Goal: Navigation & Orientation: Understand site structure

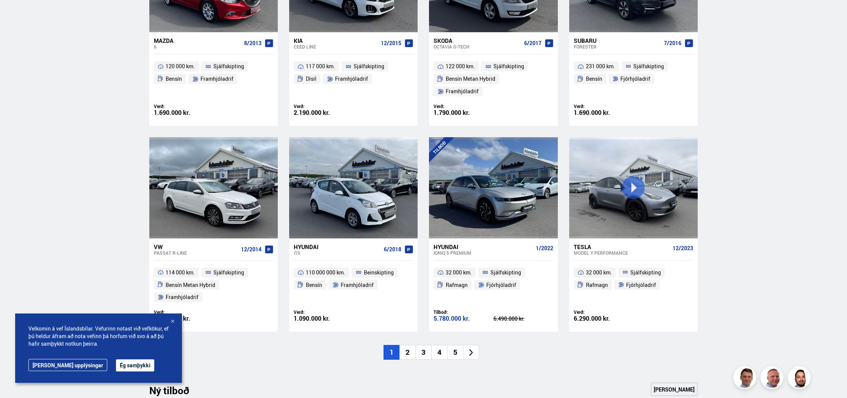
scroll to position [449, 0]
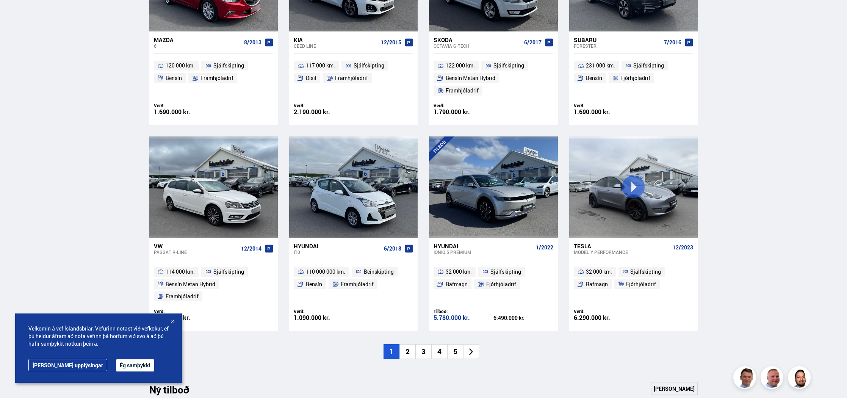
click at [174, 320] on div at bounding box center [173, 322] width 8 height 8
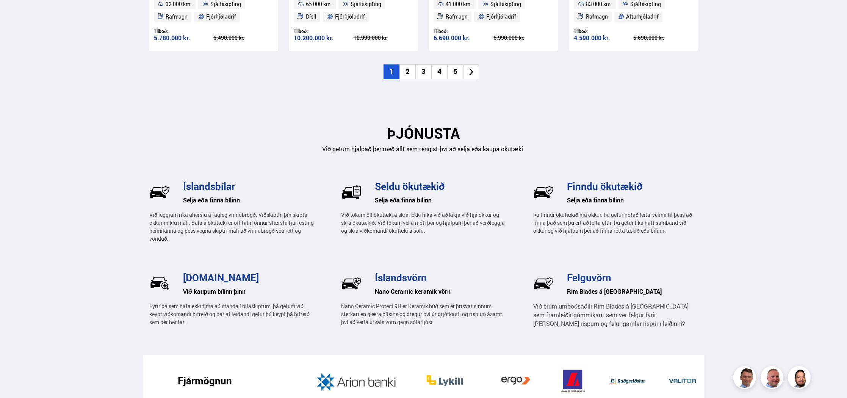
scroll to position [989, 0]
drag, startPoint x: 248, startPoint y: 251, endPoint x: 174, endPoint y: 250, distance: 73.6
click at [174, 269] on div "[DOMAIN_NAME] Við kaupum bílinn þinn Fyrir þá sem hafa ekki tíma að standa í bí…" at bounding box center [231, 298] width 165 height 59
click at [185, 271] on h3 "[DOMAIN_NAME]" at bounding box center [248, 276] width 131 height 11
drag, startPoint x: 184, startPoint y: 251, endPoint x: 262, endPoint y: 255, distance: 77.8
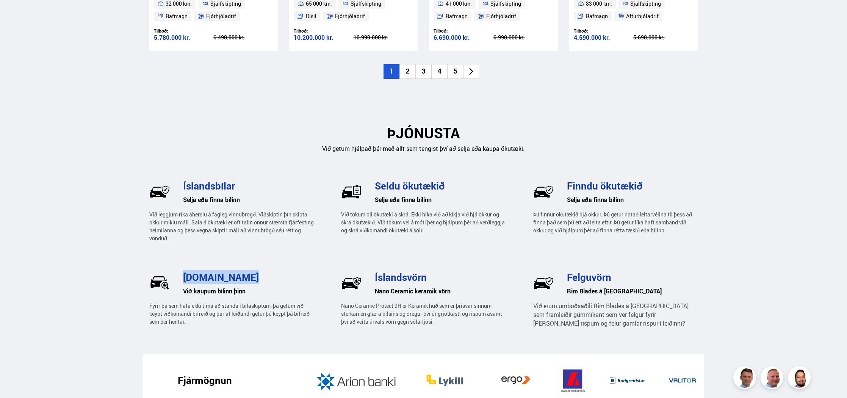
click at [262, 271] on h3 "[DOMAIN_NAME]" at bounding box center [248, 276] width 131 height 11
click at [248, 271] on h3 "[DOMAIN_NAME]" at bounding box center [248, 276] width 131 height 11
drag, startPoint x: 247, startPoint y: 252, endPoint x: 176, endPoint y: 250, distance: 71.3
click at [176, 269] on div "[DOMAIN_NAME]" at bounding box center [245, 276] width 138 height 14
click at [185, 271] on h3 "[DOMAIN_NAME]" at bounding box center [248, 276] width 131 height 11
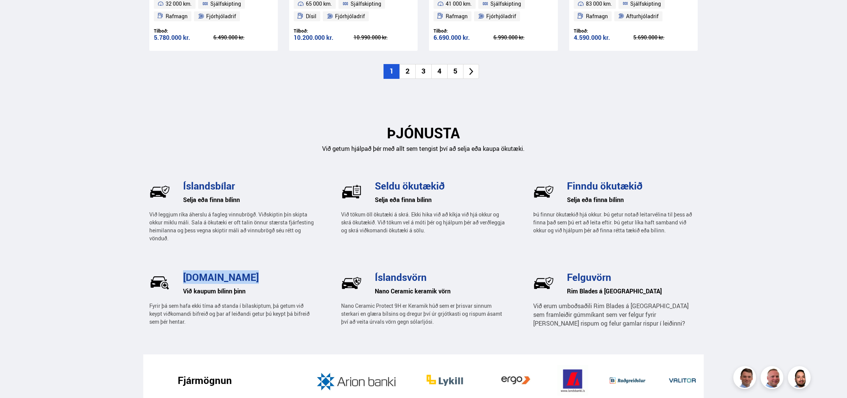
drag, startPoint x: 185, startPoint y: 252, endPoint x: 286, endPoint y: 257, distance: 100.9
click at [286, 271] on h3 "[DOMAIN_NAME]" at bounding box center [248, 276] width 131 height 11
drag, startPoint x: 237, startPoint y: 160, endPoint x: 176, endPoint y: 158, distance: 61.5
click at [173, 177] on div "Íslandsbílar [PERSON_NAME] finna bílinn Við leggjum ríka áherslu á fagleg vinnu…" at bounding box center [231, 209] width 165 height 65
click at [183, 180] on h3 "Íslandsbílar" at bounding box center [248, 185] width 131 height 11
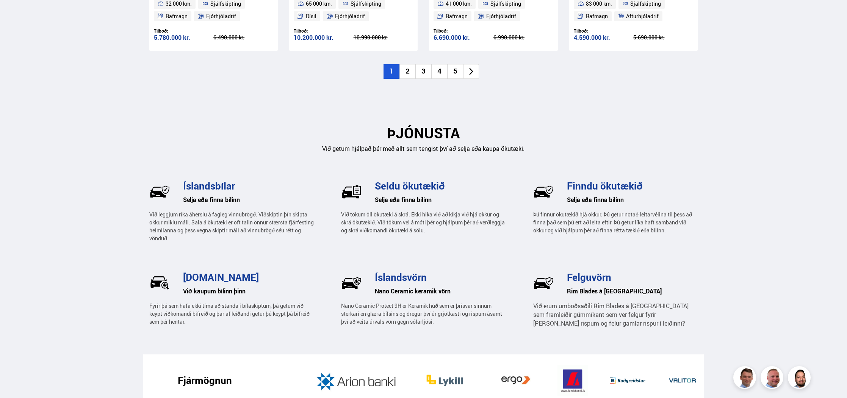
scroll to position [989, 0]
drag, startPoint x: 183, startPoint y: 159, endPoint x: 254, endPoint y: 166, distance: 71.7
click at [254, 180] on h3 "Íslandsbílar" at bounding box center [248, 185] width 131 height 11
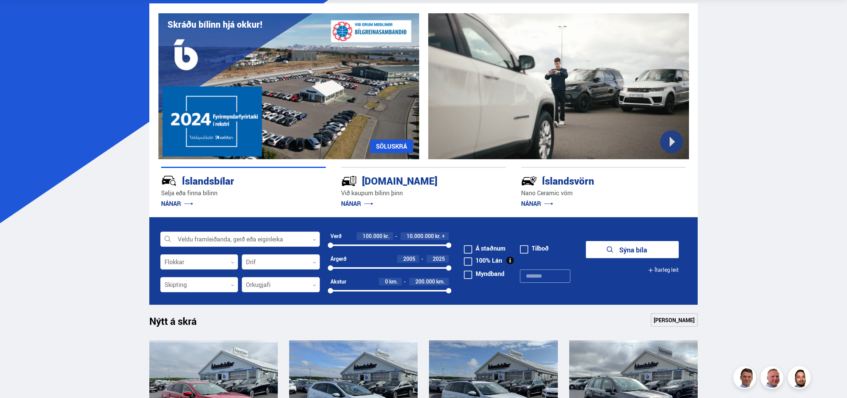
scroll to position [0, 0]
